Goal: Share content: Share content

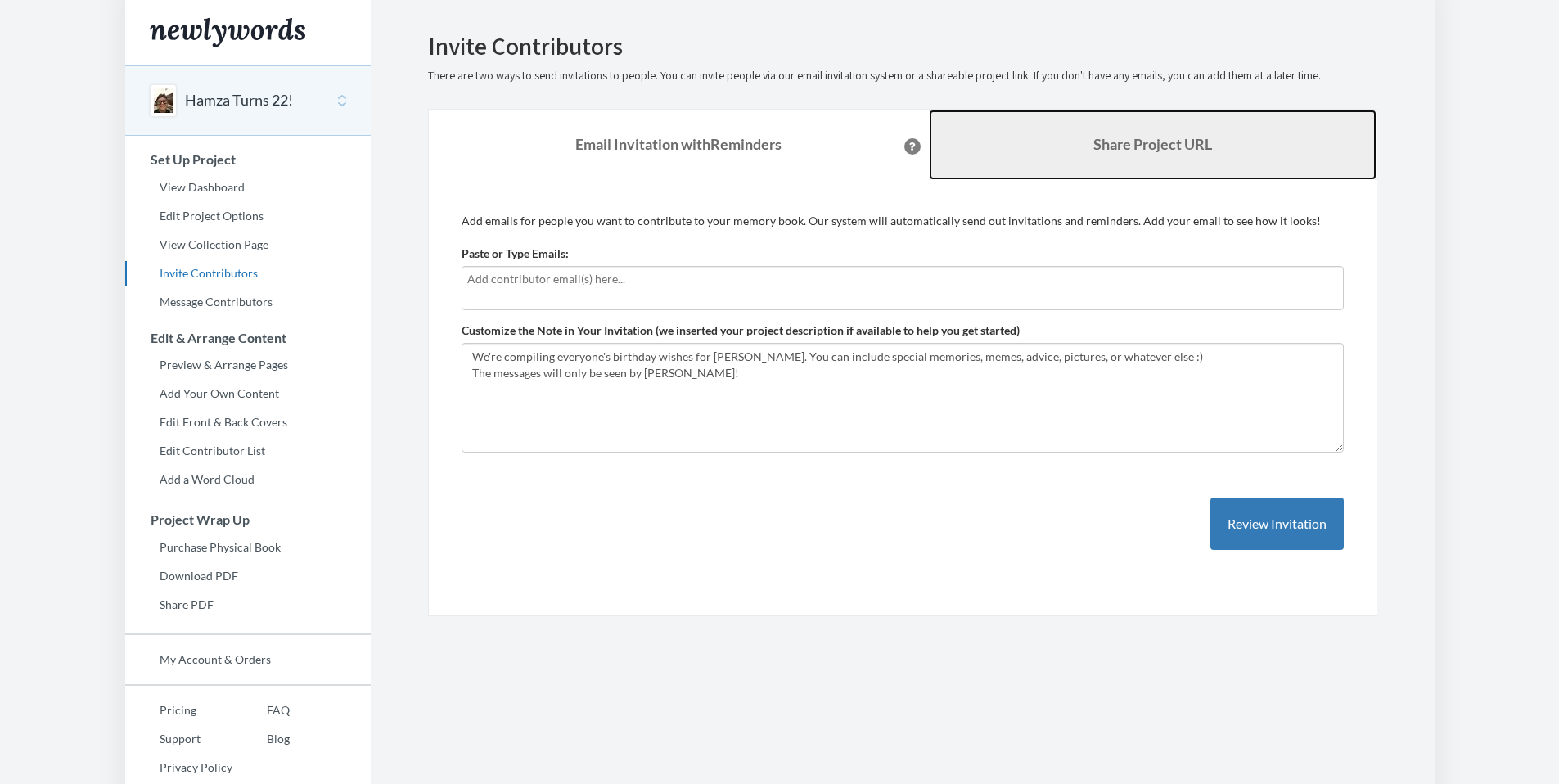
click at [1139, 134] on link "Share Project URL" at bounding box center [1153, 144] width 448 height 70
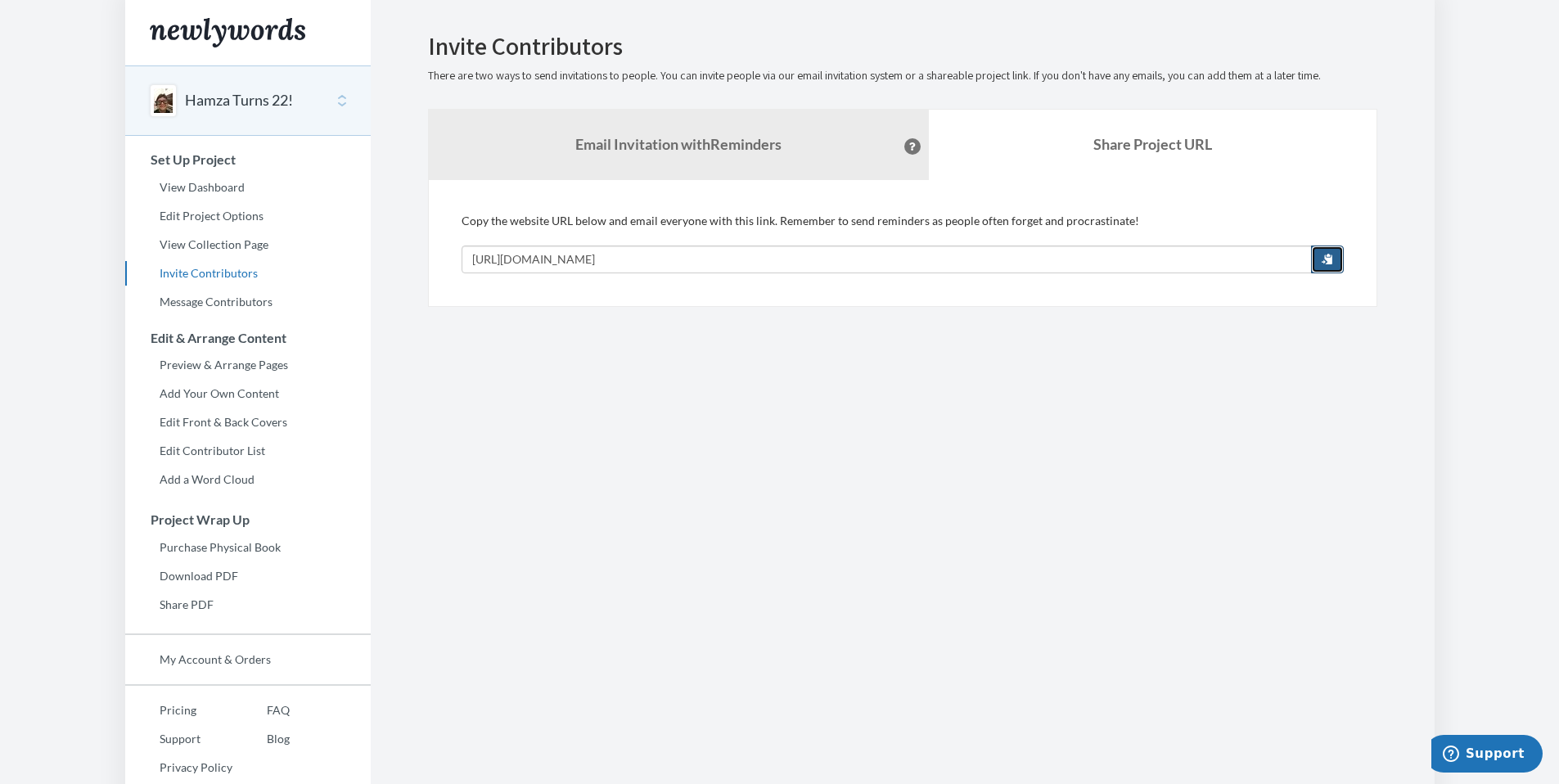
click at [1327, 260] on span "button" at bounding box center [1327, 258] width 12 height 12
click at [150, 181] on link "View Dashboard" at bounding box center [248, 187] width 245 height 25
click at [1315, 259] on button "button" at bounding box center [1328, 259] width 33 height 28
